Goal: Task Accomplishment & Management: Manage account settings

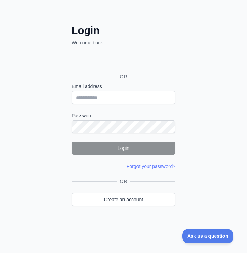
scroll to position [53, 0]
click at [139, 198] on link "Create an account" at bounding box center [124, 198] width 104 height 13
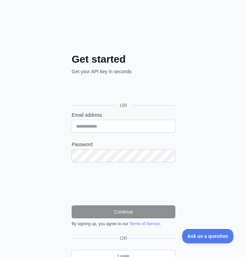
scroll to position [18, 0]
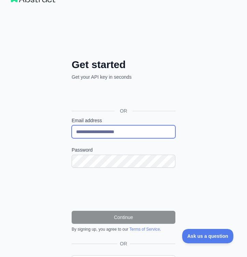
type input "**********"
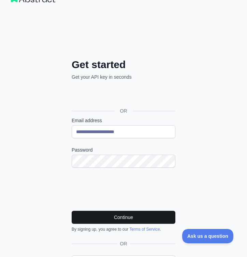
click at [118, 216] on button "Continue" at bounding box center [124, 217] width 104 height 13
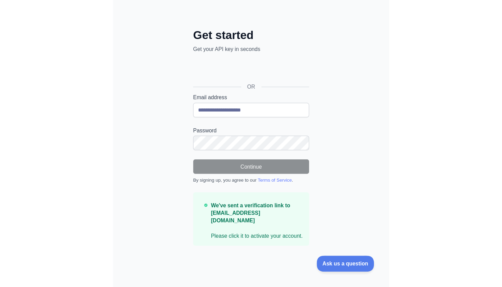
scroll to position [0, 0]
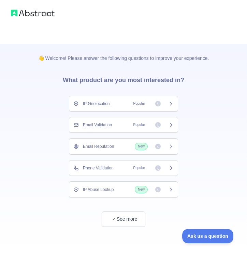
click at [171, 125] on icon at bounding box center [171, 124] width 5 height 5
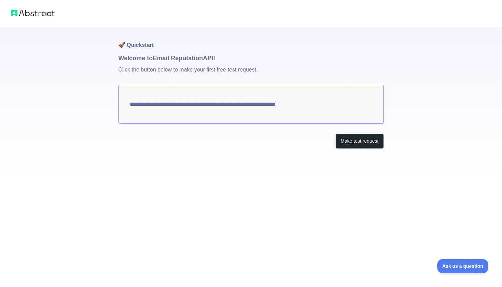
click at [247, 103] on textarea "**********" at bounding box center [252, 104] width 266 height 39
click at [247, 143] on button "Make test request" at bounding box center [360, 140] width 48 height 15
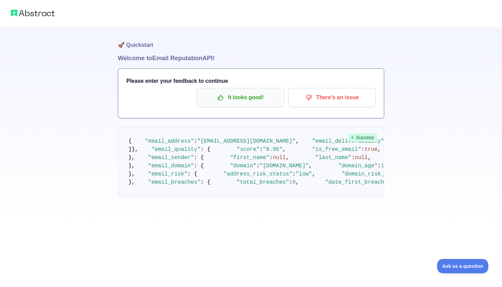
click at [247, 97] on p "It looks good!" at bounding box center [240, 98] width 77 height 12
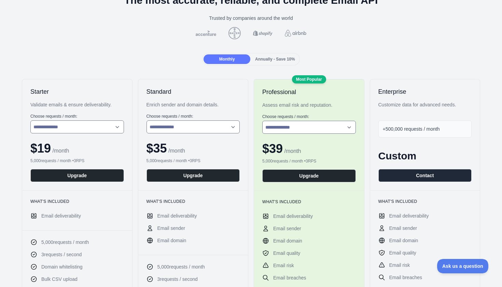
scroll to position [48, 0]
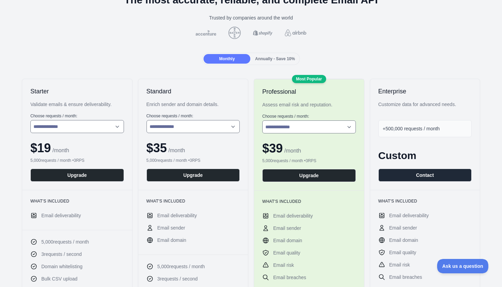
click at [247, 121] on div "**********" at bounding box center [251, 256] width 492 height 354
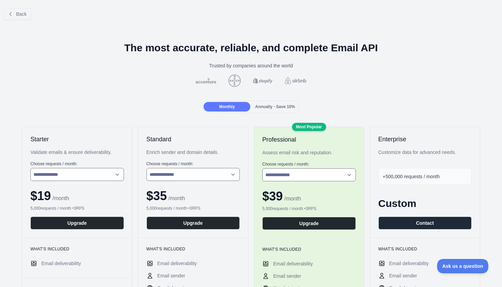
scroll to position [0, 0]
click at [13, 9] on button "Back" at bounding box center [17, 14] width 28 height 12
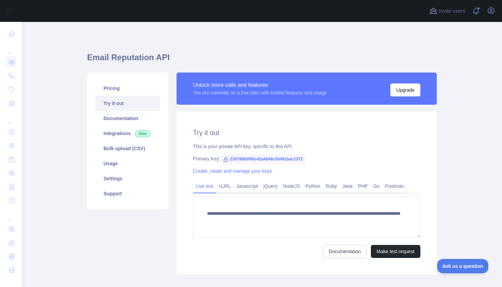
click at [247, 160] on span "23d788b0f00c42a4848c5b481bac1372" at bounding box center [262, 159] width 85 height 10
copy div "Primary Key: 23d788b0f00c42a4848c5b481bac1372"
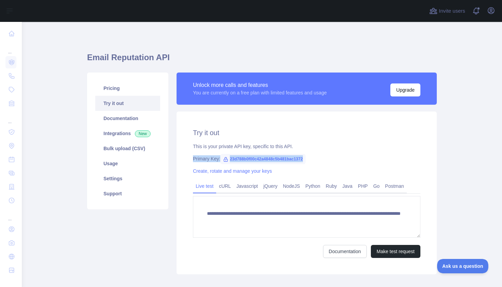
click at [247, 154] on span "23d788b0f00c42a4848c5b481bac1372" at bounding box center [262, 159] width 85 height 10
click at [227, 160] on icon at bounding box center [225, 159] width 5 height 5
click at [234, 160] on span "23d788b0f00c42a4848c5b481bac1372" at bounding box center [262, 159] width 85 height 10
drag, startPoint x: 231, startPoint y: 159, endPoint x: 335, endPoint y: 157, distance: 104.6
click at [247, 157] on div "Primary Key: 23d788b0f00c42a4848c5b481bac1372" at bounding box center [307, 158] width 228 height 7
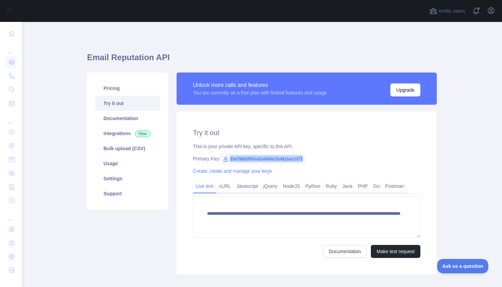
copy div "23d788b0f00c42a4848c5b481bac1372"
click at [247, 152] on div "**********" at bounding box center [307, 192] width 260 height 163
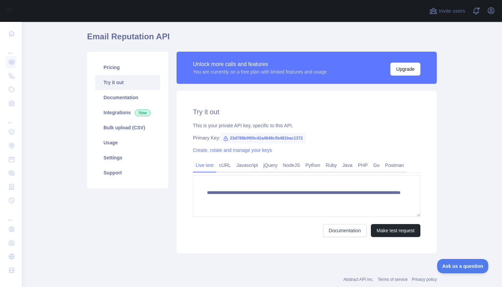
scroll to position [22, 0]
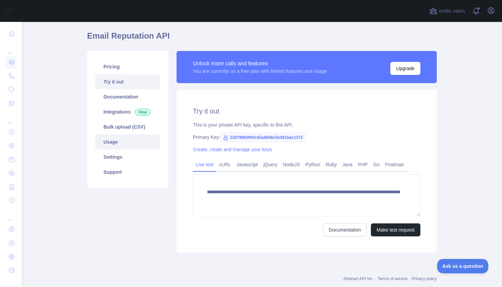
click at [121, 139] on link "Usage" at bounding box center [127, 141] width 65 height 15
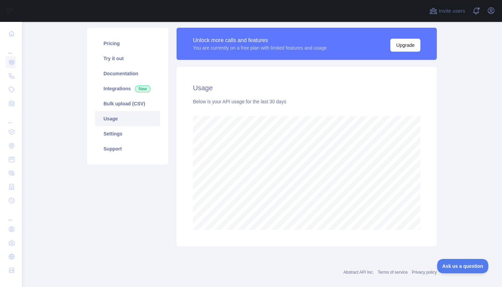
scroll to position [45, 0]
click at [131, 133] on link "Settings" at bounding box center [127, 133] width 65 height 15
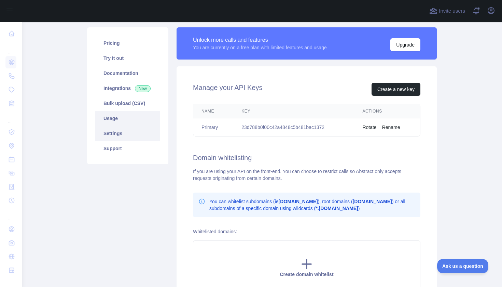
click at [127, 121] on link "Usage" at bounding box center [127, 118] width 65 height 15
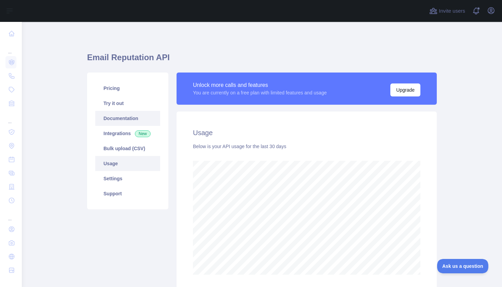
scroll to position [265, 481]
click at [120, 92] on link "Pricing" at bounding box center [127, 88] width 65 height 15
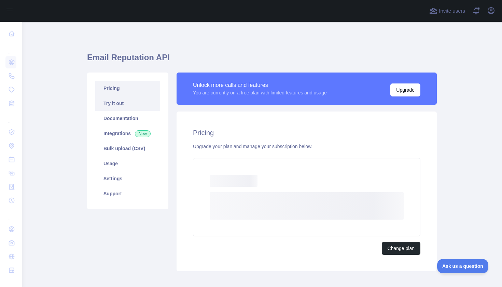
click at [119, 105] on link "Try it out" at bounding box center [127, 103] width 65 height 15
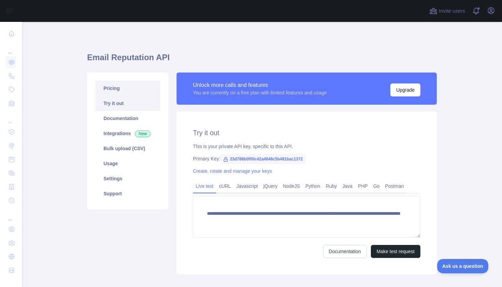
click at [123, 90] on link "Pricing" at bounding box center [127, 88] width 65 height 15
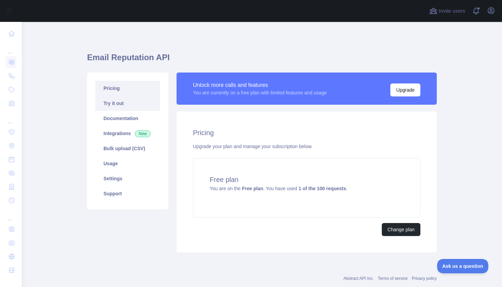
click at [119, 100] on link "Try it out" at bounding box center [127, 103] width 65 height 15
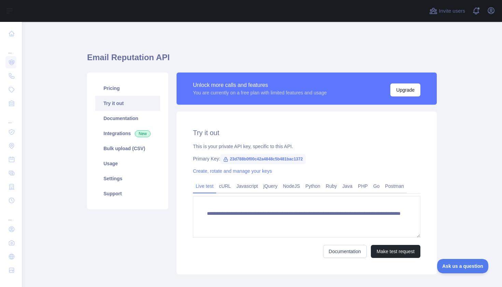
click at [226, 161] on icon at bounding box center [225, 159] width 5 height 5
click at [247, 154] on span "23d788b0f00c42a4848c5b481bac1372" at bounding box center [262, 159] width 85 height 10
click at [247, 171] on link "Create, rotate and manage your keys" at bounding box center [232, 170] width 79 height 5
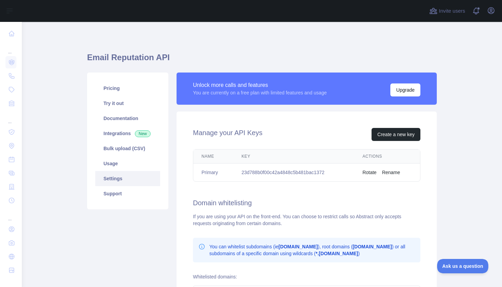
click at [247, 174] on td "23d788b0f00c42a4848c5b481bac1372" at bounding box center [293, 172] width 121 height 18
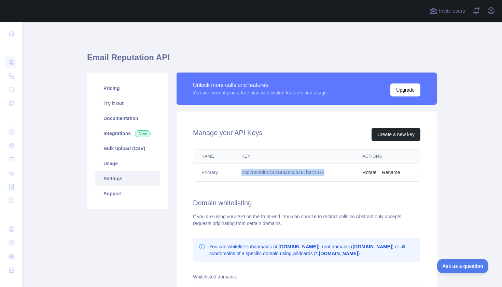
click at [247, 174] on td "23d788b0f00c42a4848c5b481bac1372" at bounding box center [293, 172] width 121 height 18
copy td "23d788b0f00c42a4848c5b481bac1372"
click at [247, 174] on td "23d788b0f00c42a4848c5b481bac1372" at bounding box center [293, 172] width 121 height 18
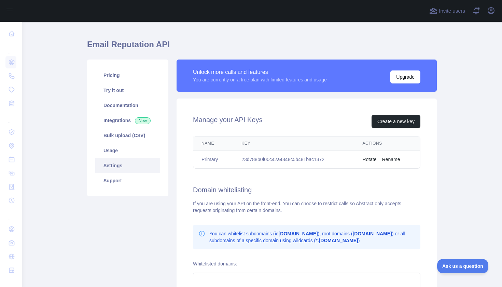
scroll to position [15, 0]
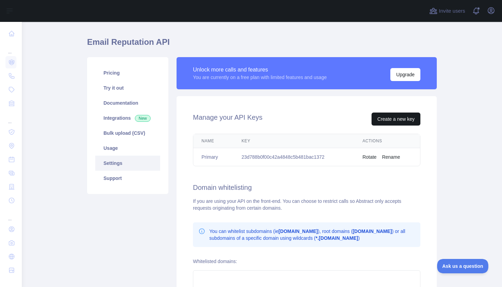
click at [247, 122] on button "Create a new key" at bounding box center [396, 118] width 49 height 13
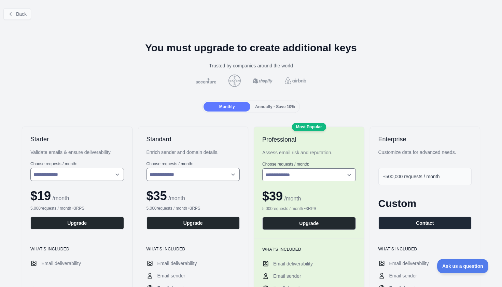
click at [27, 13] on button "Back" at bounding box center [17, 14] width 28 height 12
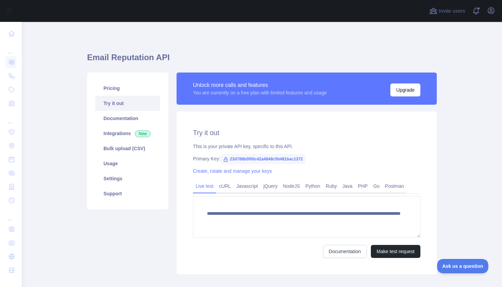
click at [227, 160] on icon at bounding box center [225, 159] width 5 height 5
click at [227, 170] on link "Create, rotate and manage your keys" at bounding box center [232, 170] width 79 height 5
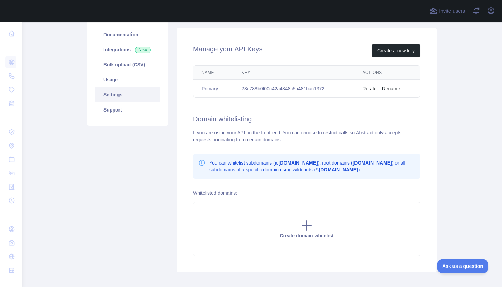
scroll to position [84, 0]
click at [247, 222] on div "Create domain whitelist" at bounding box center [307, 228] width 228 height 54
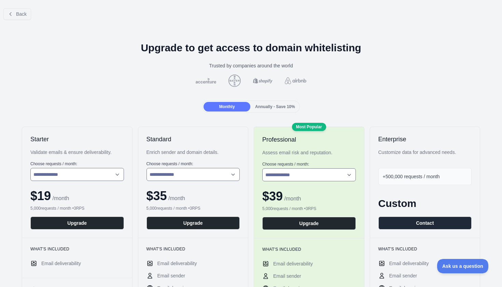
click at [247, 166] on label "Choose requests / month:" at bounding box center [310, 163] width 94 height 5
select select "*"
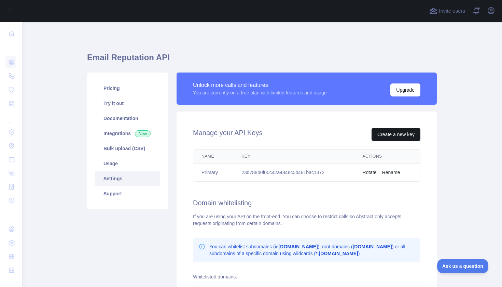
click at [247, 136] on button "Create a new key" at bounding box center [396, 134] width 49 height 13
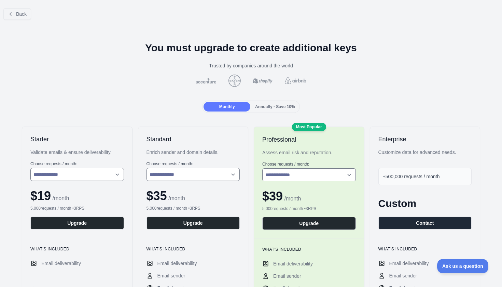
click at [247, 105] on span "Annually - Save 10%" at bounding box center [275, 106] width 40 height 5
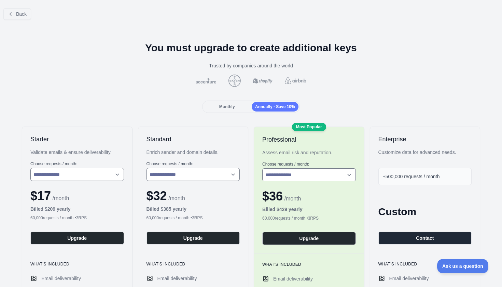
click at [240, 105] on div "Monthly" at bounding box center [227, 107] width 47 height 10
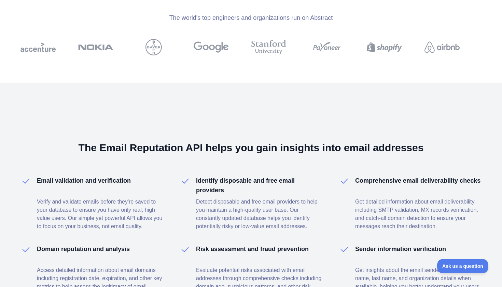
scroll to position [909, 0]
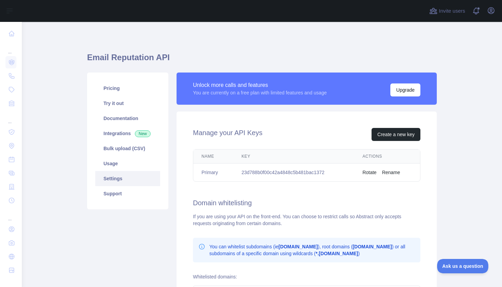
click at [247, 172] on td "23d788b0f00c42a4848c5b481bac1372" at bounding box center [293, 172] width 121 height 18
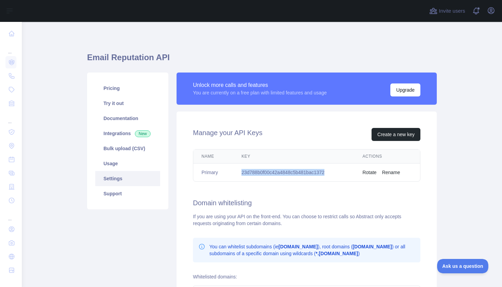
click at [247, 172] on td "23d788b0f00c42a4848c5b481bac1372" at bounding box center [293, 172] width 121 height 18
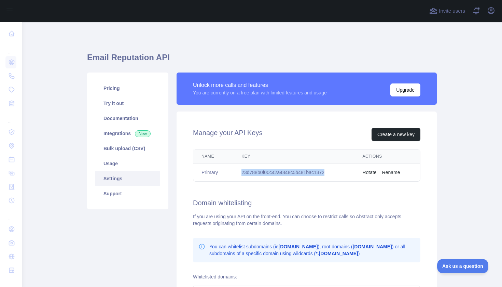
click at [247, 169] on button "Rotate" at bounding box center [370, 172] width 14 height 7
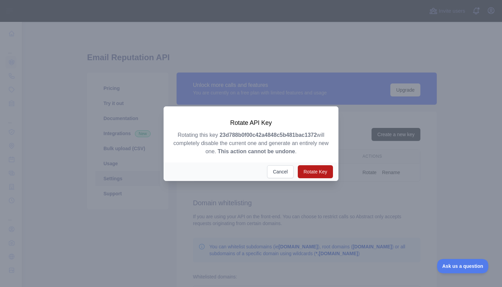
click at [247, 171] on button "Rotate Key" at bounding box center [315, 171] width 35 height 13
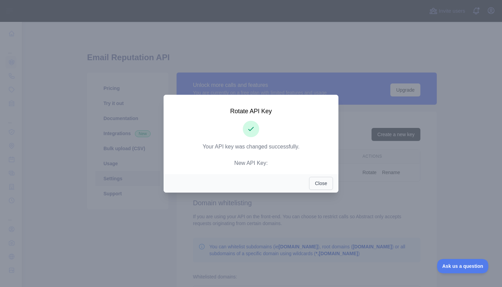
click at [247, 181] on button "Close" at bounding box center [321, 183] width 24 height 13
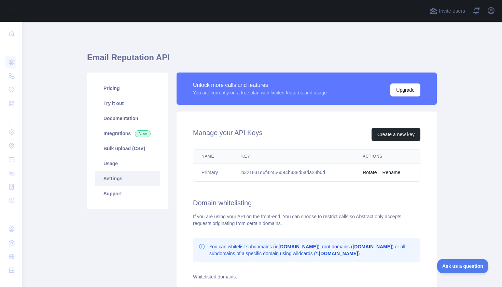
click at [291, 137] on div "Manage your API Keys Create a new key" at bounding box center [307, 134] width 228 height 13
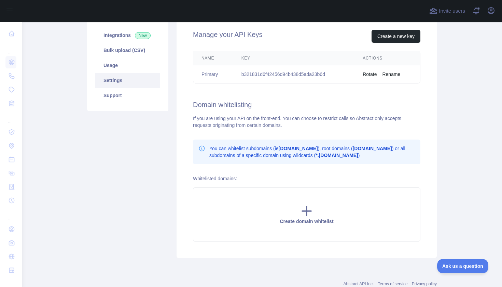
scroll to position [95, 0]
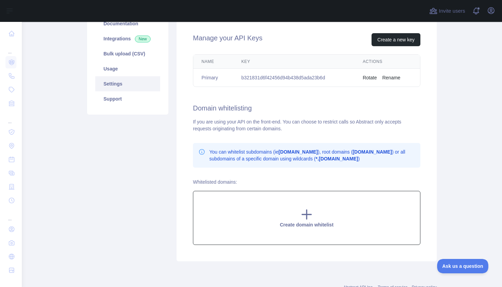
click at [310, 215] on icon at bounding box center [306, 214] width 9 height 9
